Goal: Navigation & Orientation: Find specific page/section

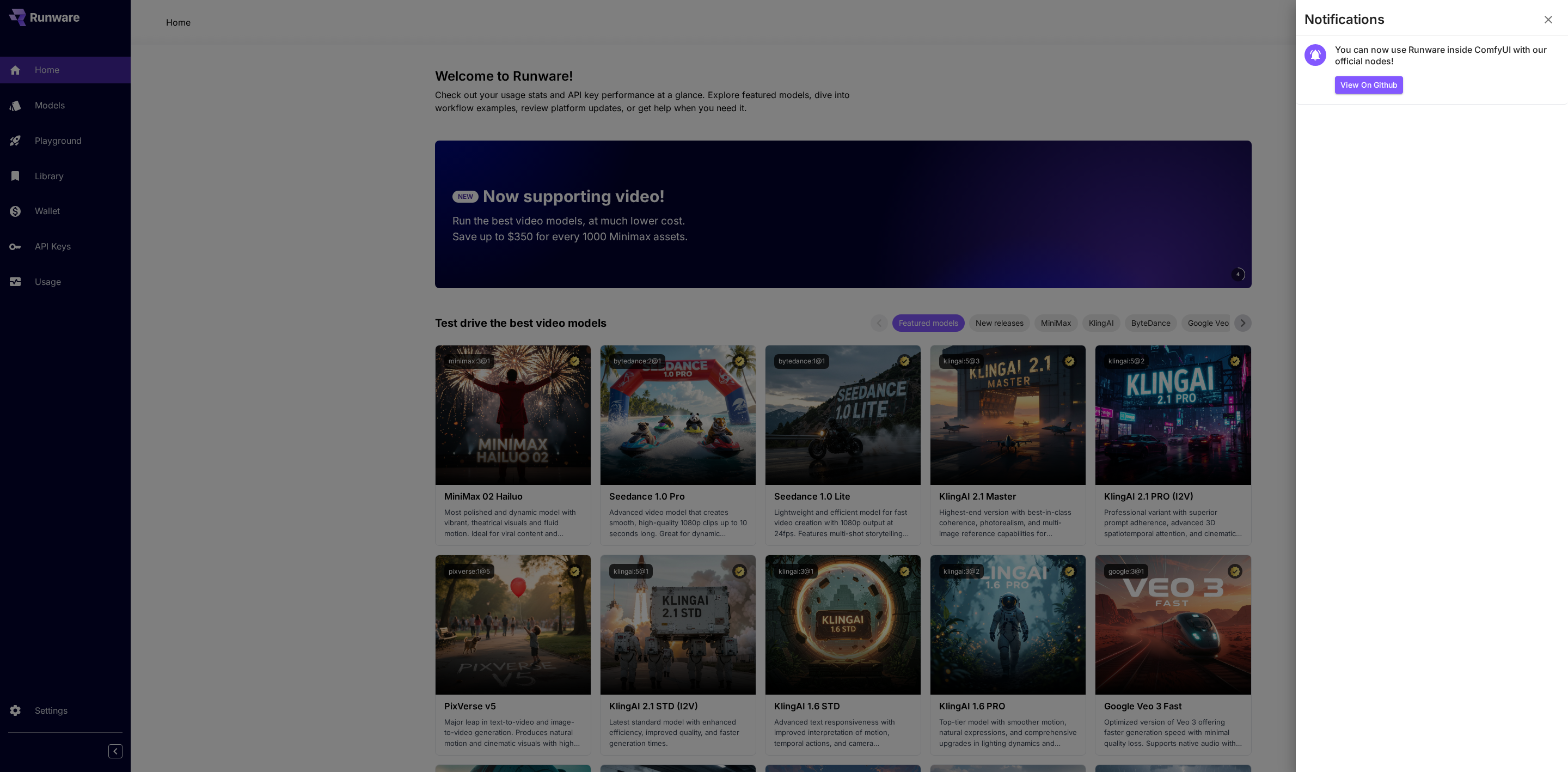
click at [1114, 89] on div at bounding box center [784, 386] width 1568 height 772
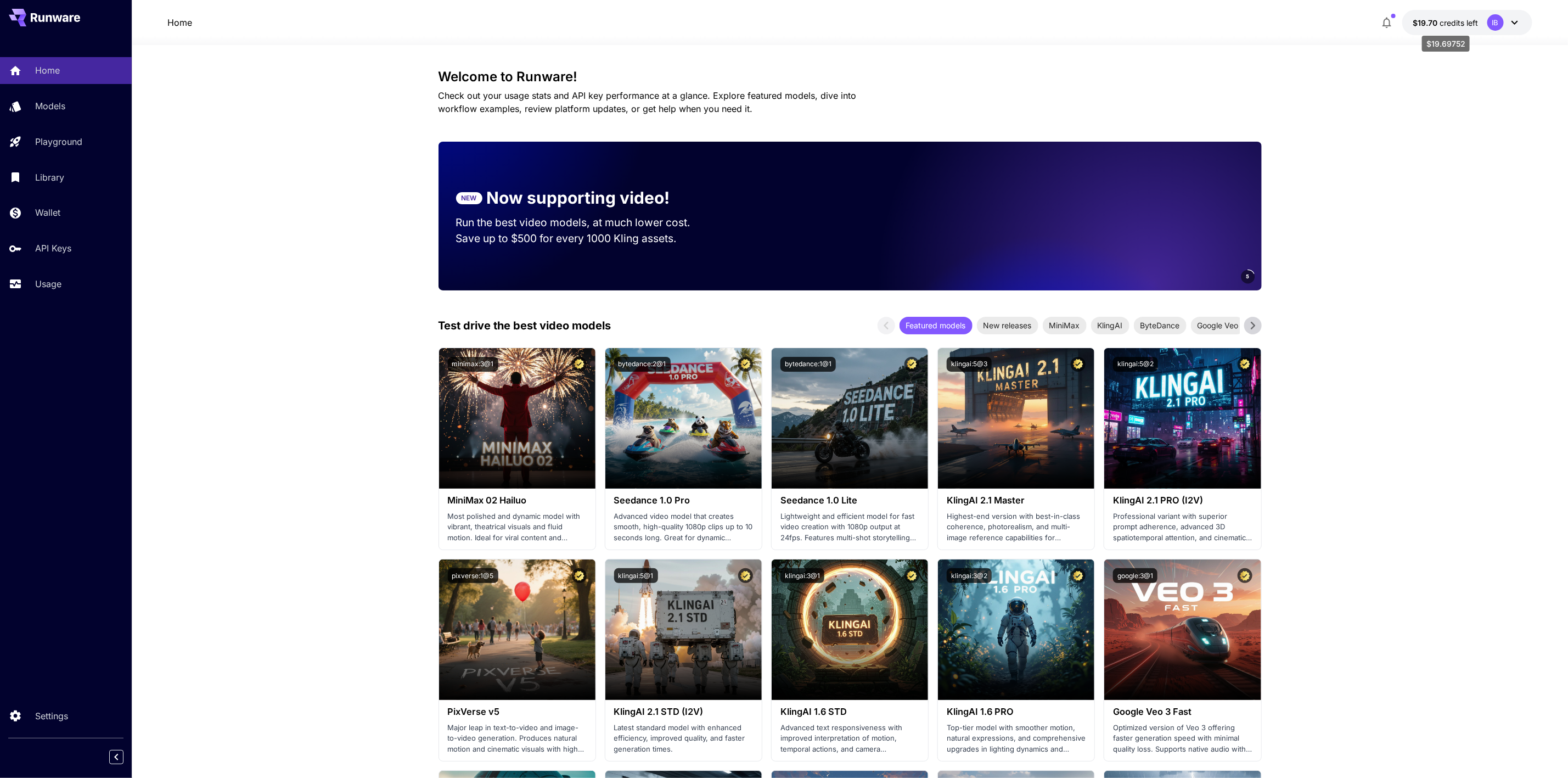
click at [1434, 23] on span "$19.70" at bounding box center [1426, 23] width 27 height 9
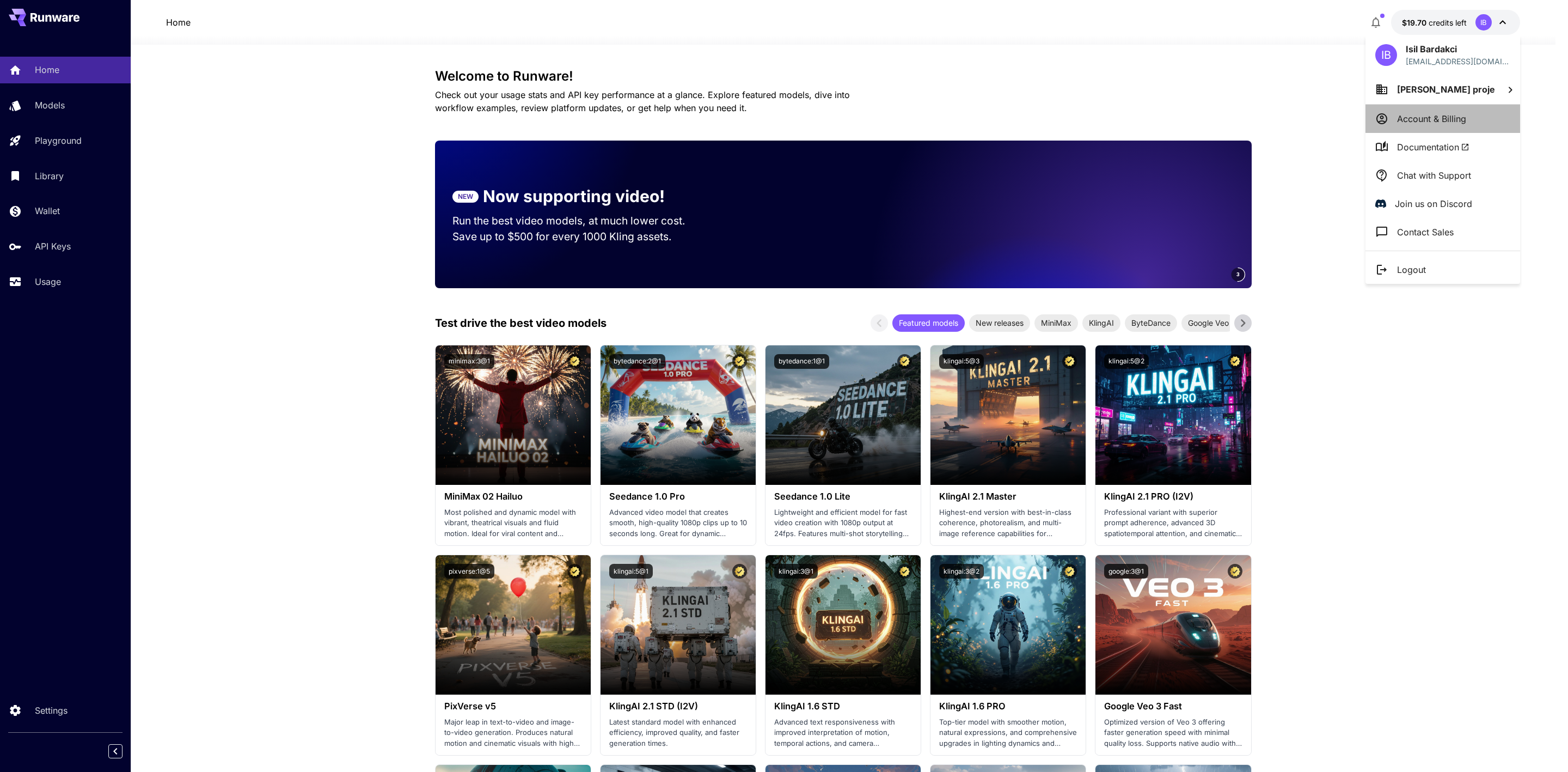
click at [1423, 113] on p "Account & Billing" at bounding box center [1432, 118] width 69 height 13
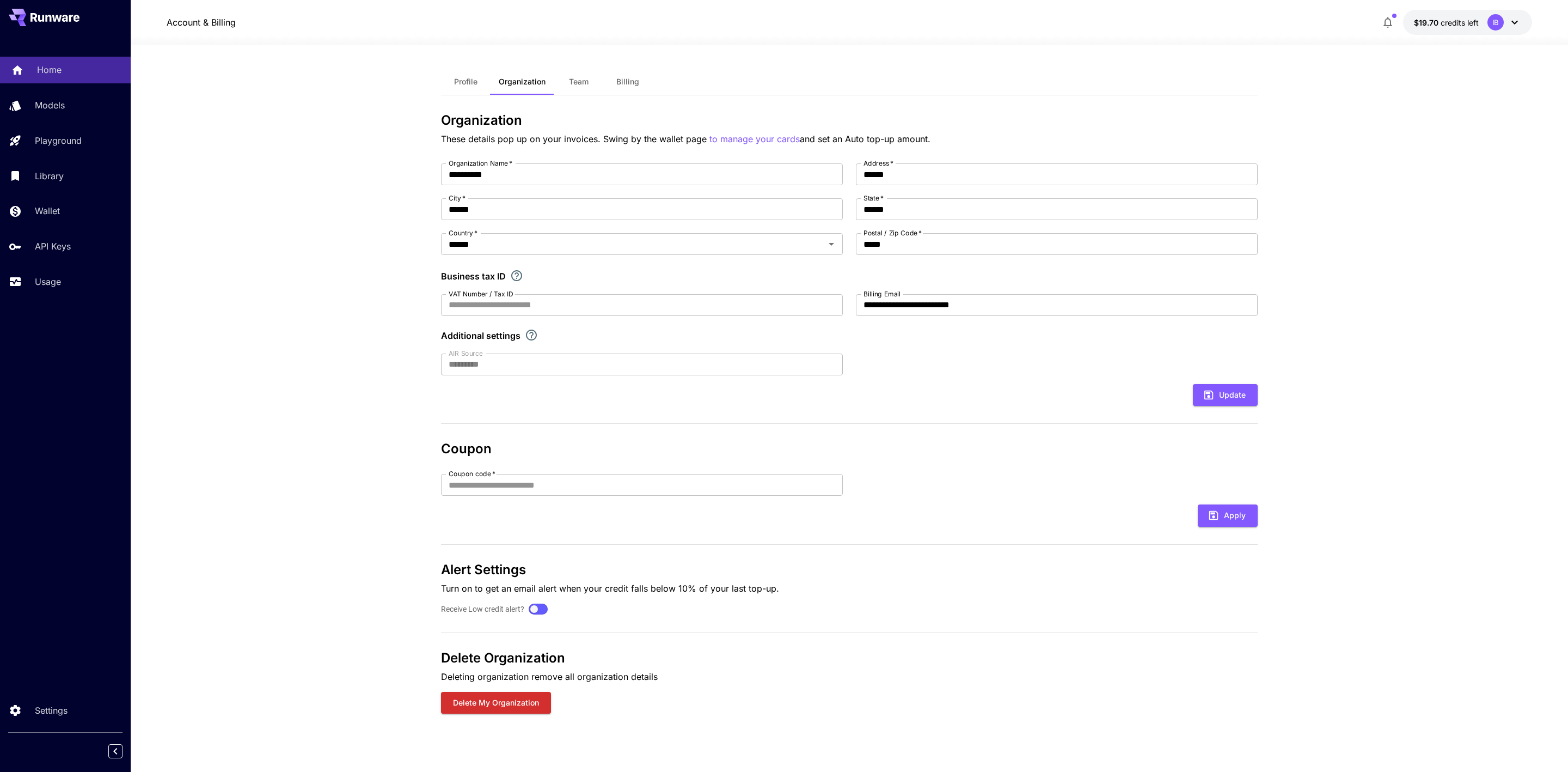
click at [41, 61] on link "Home" at bounding box center [65, 69] width 130 height 26
